Goal: Information Seeking & Learning: Learn about a topic

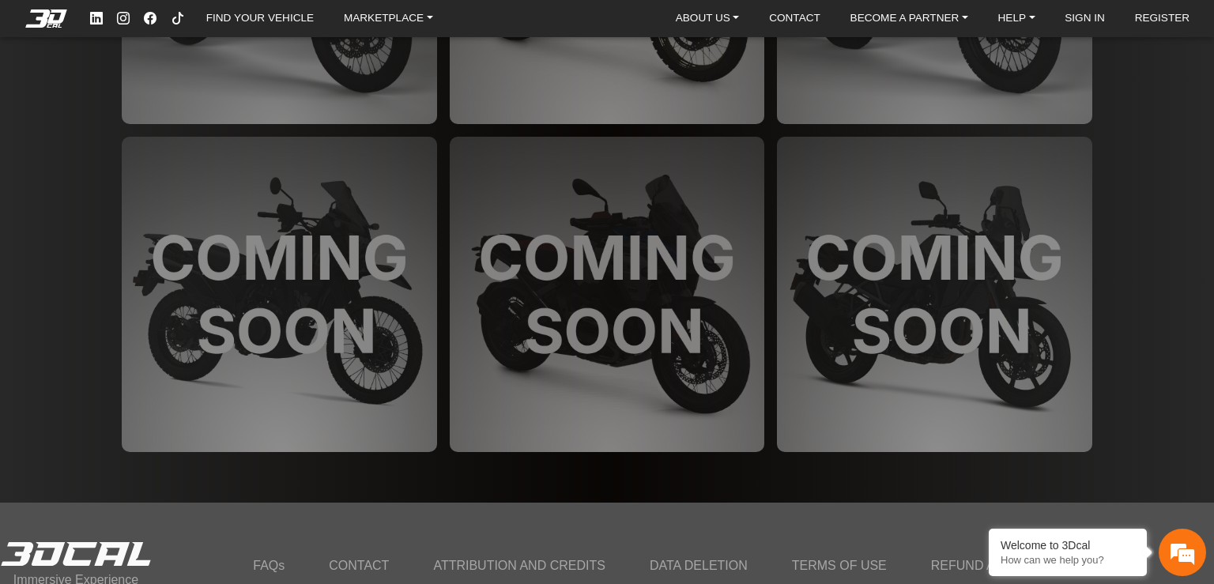
scroll to position [4594, 0]
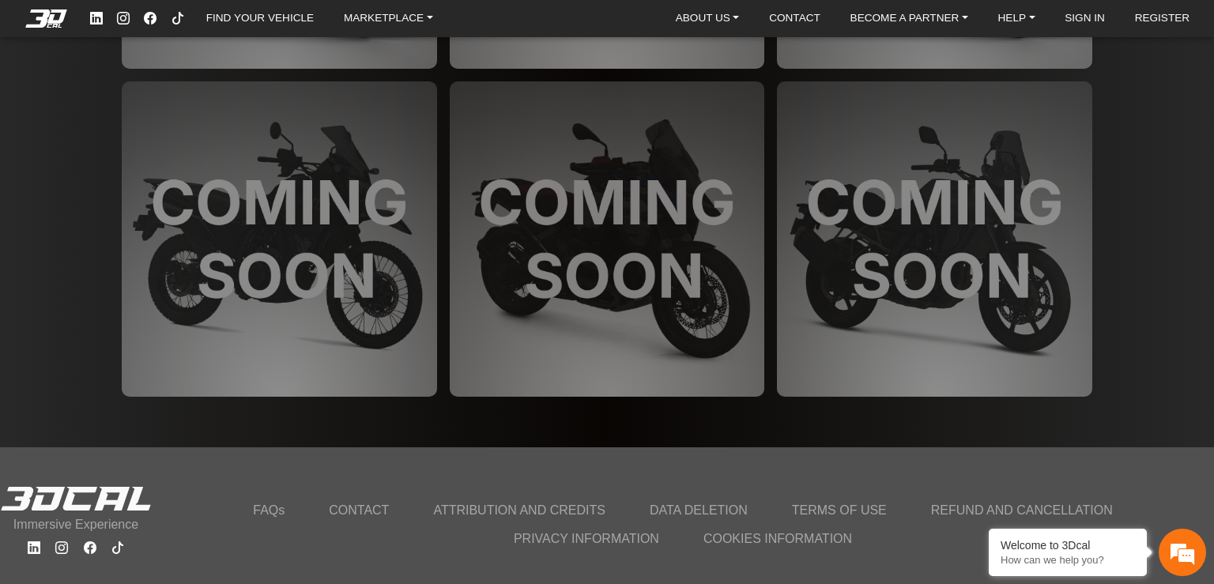
click at [538, 496] on link "ATTRIBUTION AND CREDITS" at bounding box center [519, 510] width 191 height 28
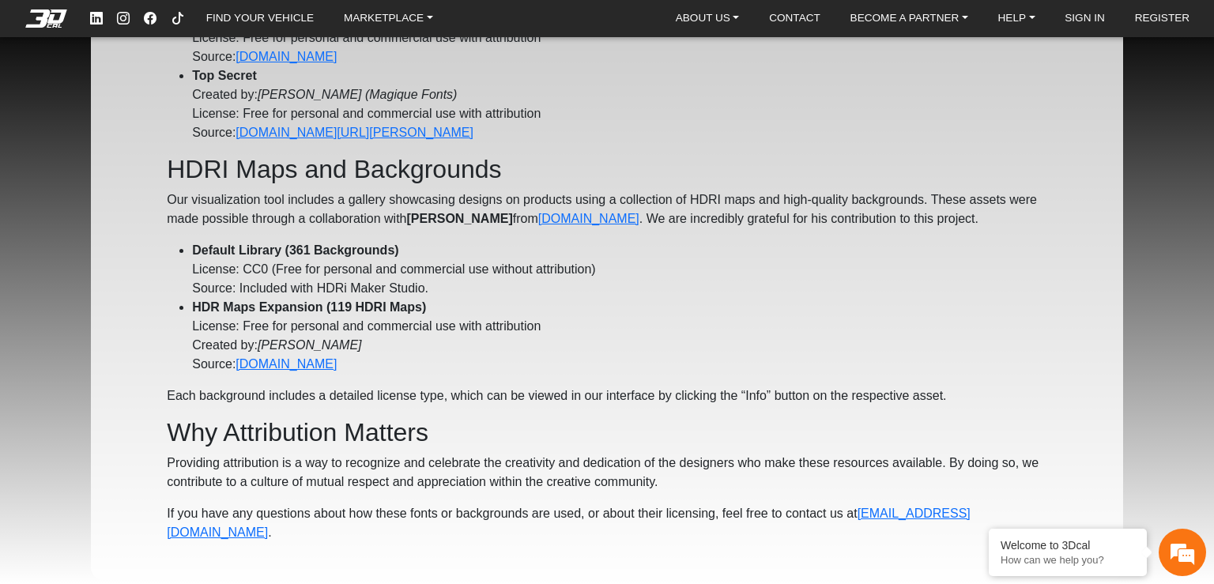
scroll to position [902, 0]
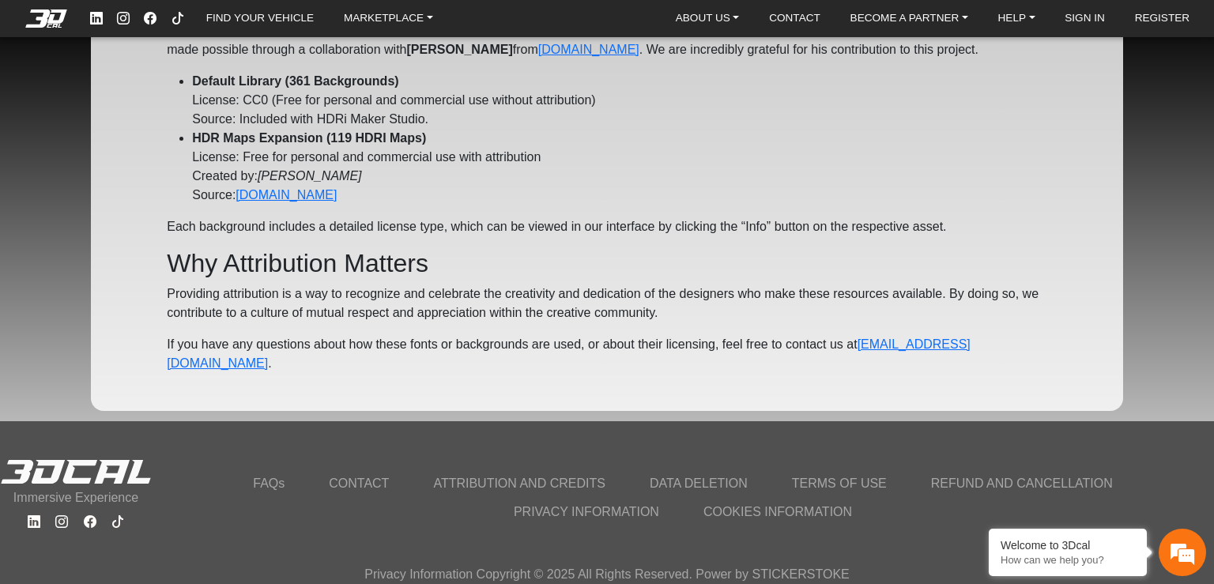
click at [255, 486] on link "FAQs" at bounding box center [268, 484] width 51 height 28
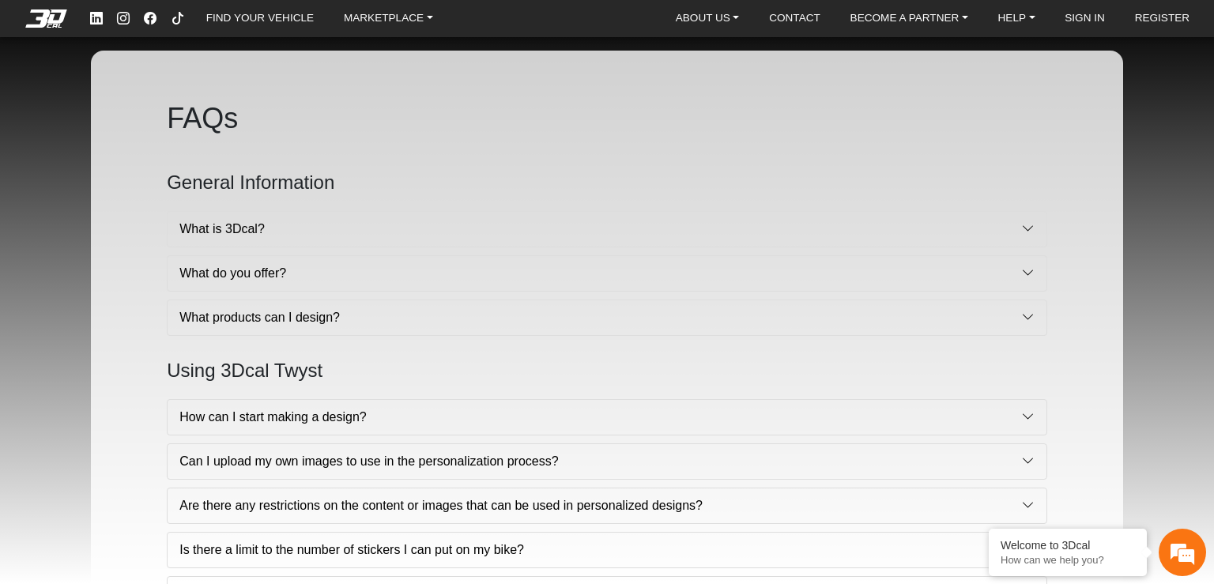
click at [255, 232] on button "What is 3Dcal?" at bounding box center [607, 229] width 879 height 35
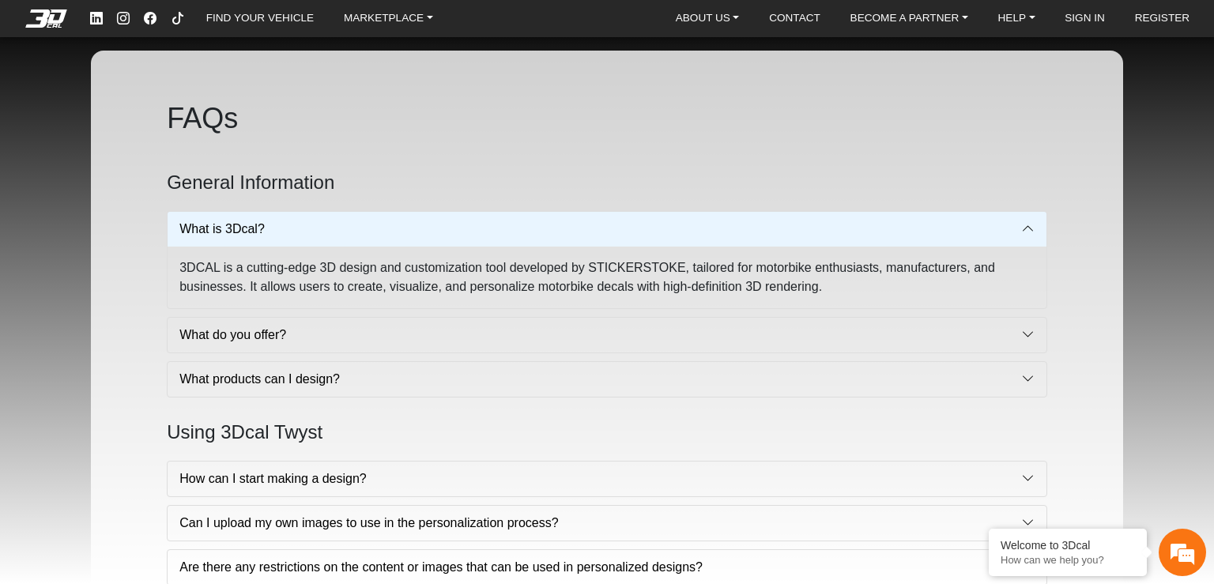
click at [217, 324] on button "What do you offer?" at bounding box center [607, 335] width 879 height 35
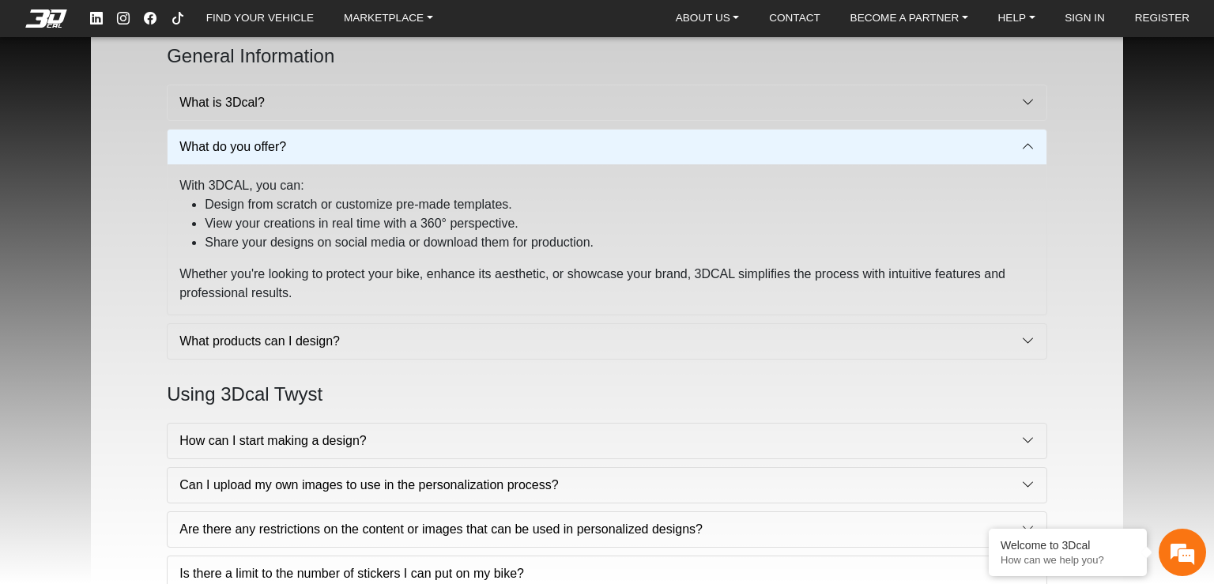
scroll to position [127, 0]
click at [224, 342] on button "What products can I design?" at bounding box center [607, 340] width 879 height 35
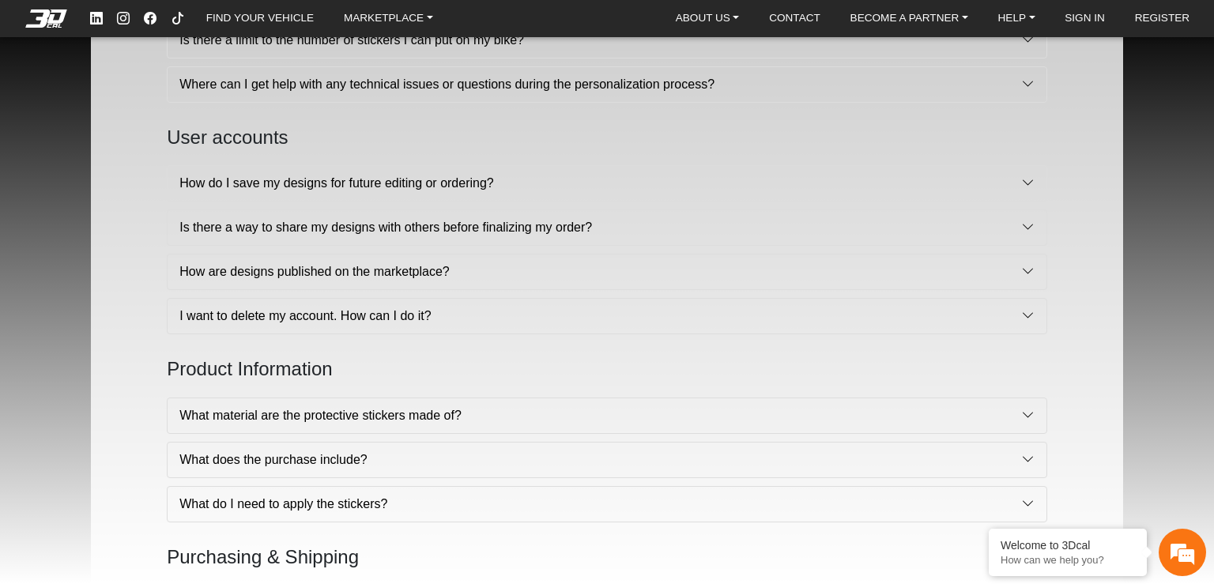
scroll to position [585, 0]
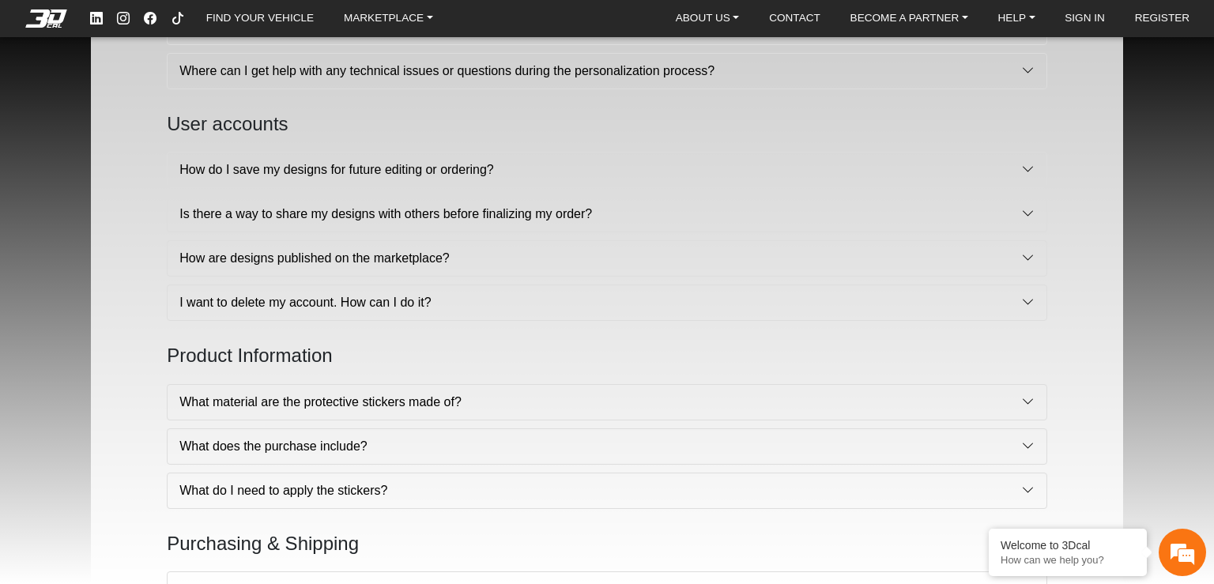
click at [390, 397] on button "What material are the protective stickers made of?" at bounding box center [607, 402] width 879 height 35
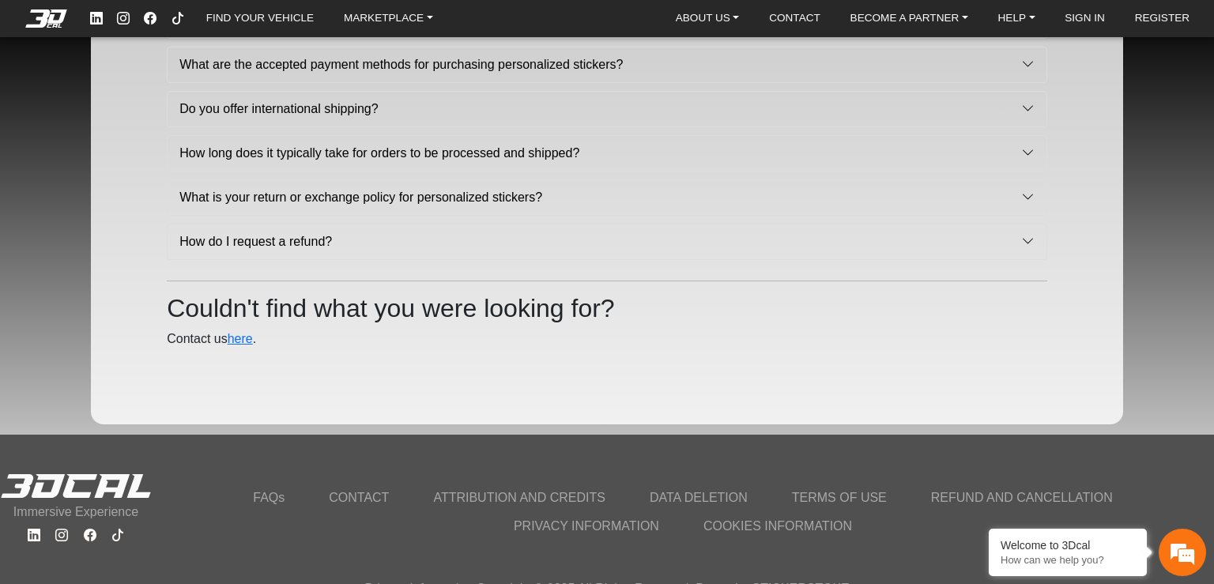
scroll to position [1312, 0]
